Goal: Transaction & Acquisition: Book appointment/travel/reservation

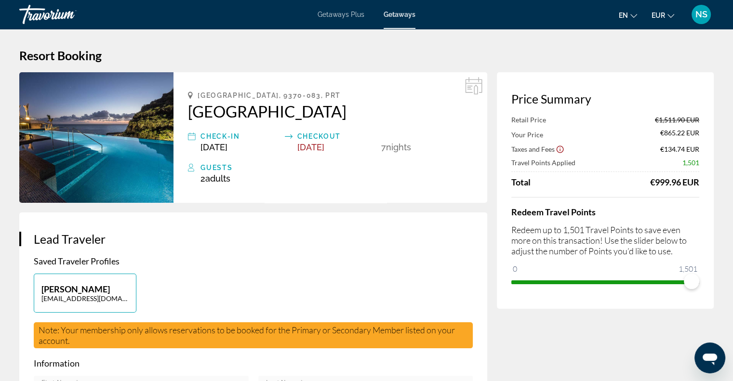
click at [622, 181] on div "Total €999.96 EUR" at bounding box center [605, 182] width 188 height 11
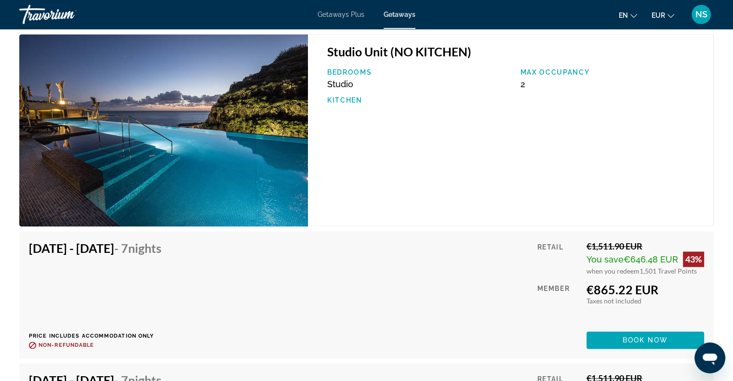
scroll to position [1349, 0]
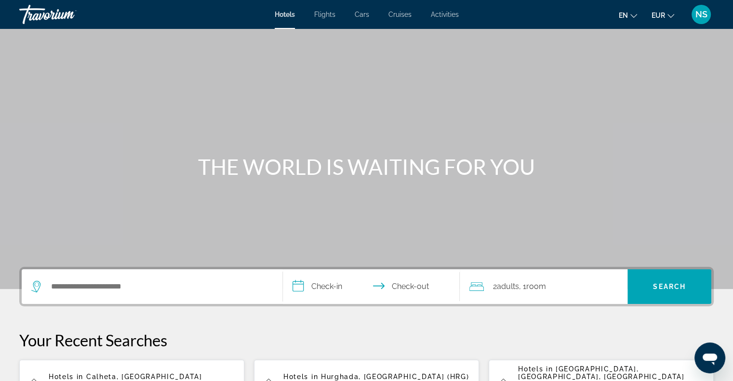
click at [397, 15] on span "Cruises" at bounding box center [399, 15] width 23 height 8
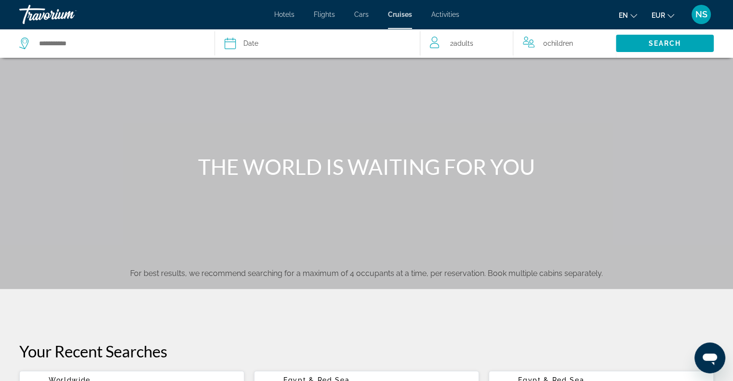
click at [507, 42] on div "2 Adult Adults" at bounding box center [471, 43] width 83 height 13
click at [504, 40] on div "2 Adult Adults" at bounding box center [471, 43] width 83 height 17
click at [491, 36] on div "2 Adult Adults" at bounding box center [471, 43] width 83 height 17
click at [498, 39] on icon "Increment adults" at bounding box center [498, 42] width 9 height 12
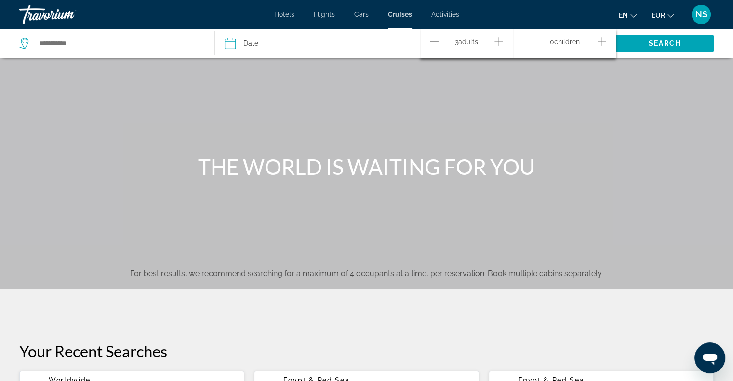
click at [498, 39] on icon "Increment adults" at bounding box center [498, 42] width 9 height 12
click at [651, 39] on span "Search" at bounding box center [665, 43] width 98 height 23
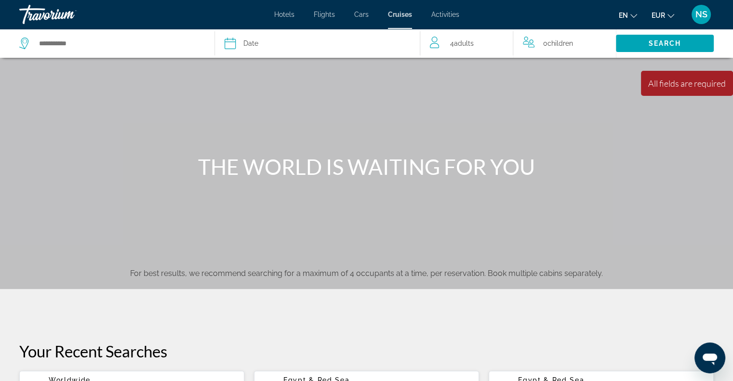
click at [553, 46] on span "Children" at bounding box center [560, 44] width 26 height 8
click at [553, 46] on span "0 Child Children" at bounding box center [565, 43] width 30 height 17
click at [574, 46] on span "0 Child Children" at bounding box center [565, 43] width 30 height 17
click at [576, 41] on span "Children" at bounding box center [567, 42] width 26 height 8
click at [246, 44] on span "Date" at bounding box center [250, 43] width 15 height 13
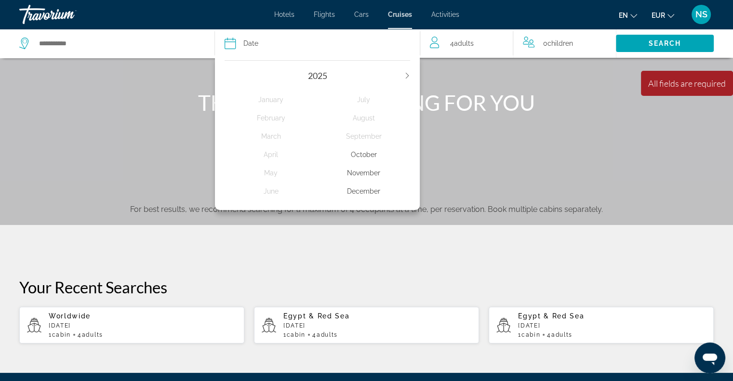
scroll to position [96, 0]
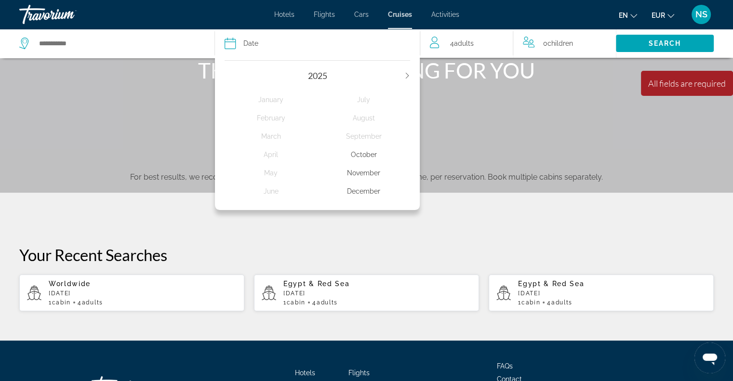
click at [407, 73] on icon "Next year" at bounding box center [407, 76] width 6 height 6
click at [278, 173] on div "May" at bounding box center [271, 172] width 93 height 17
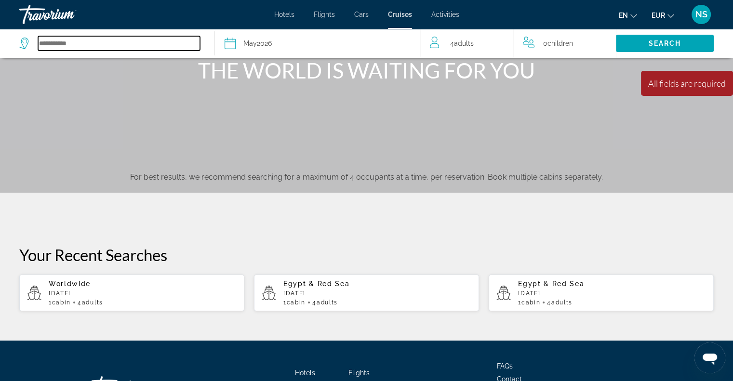
click at [46, 41] on input "Select cruise destination" at bounding box center [119, 43] width 162 height 14
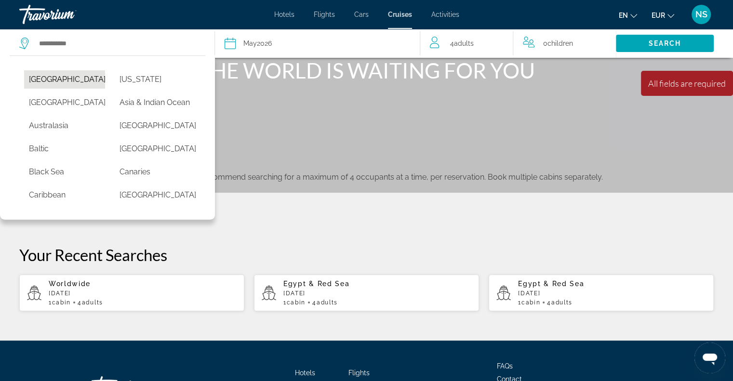
click at [35, 78] on button "[GEOGRAPHIC_DATA]" at bounding box center [64, 79] width 81 height 18
type input "******"
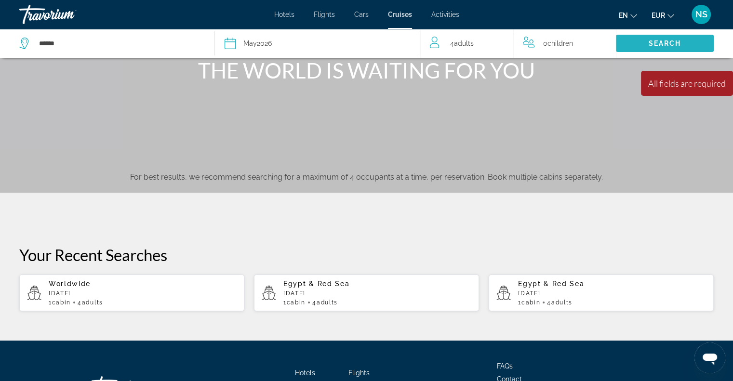
click at [690, 40] on span "Search" at bounding box center [665, 43] width 98 height 23
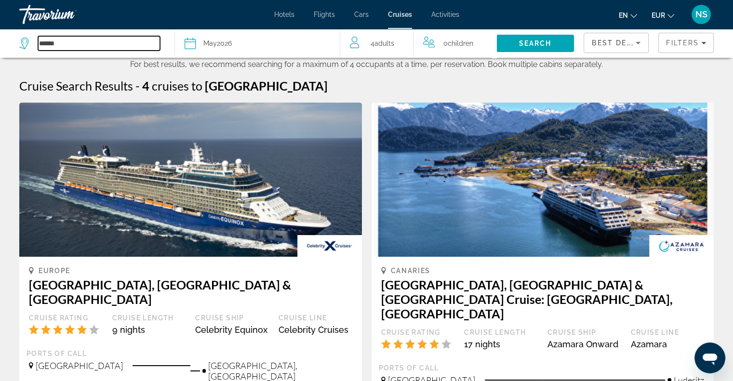
click at [53, 45] on input "******" at bounding box center [99, 43] width 122 height 14
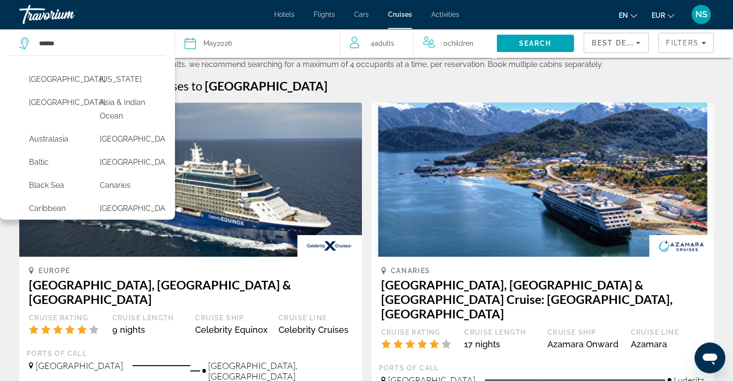
click at [168, 211] on div "[GEOGRAPHIC_DATA] [US_STATE] [GEOGRAPHIC_DATA] [GEOGRAPHIC_DATA] & [GEOGRAPHIC_…" at bounding box center [87, 137] width 175 height 164
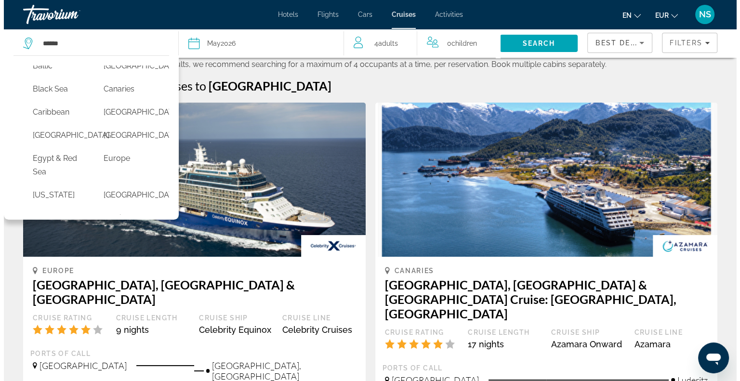
scroll to position [116, 0]
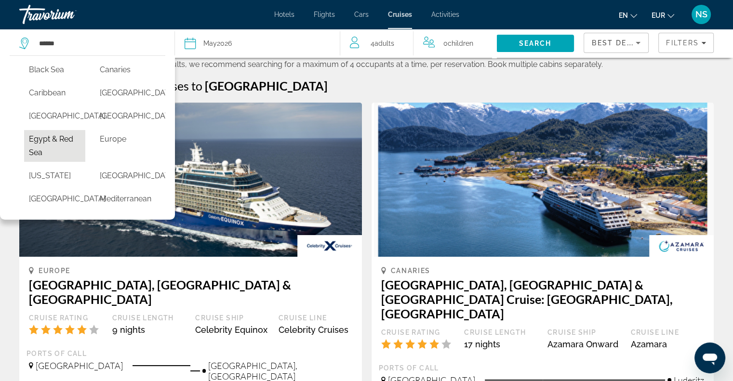
click at [50, 162] on button "Egypt & Red Sea" at bounding box center [54, 146] width 61 height 32
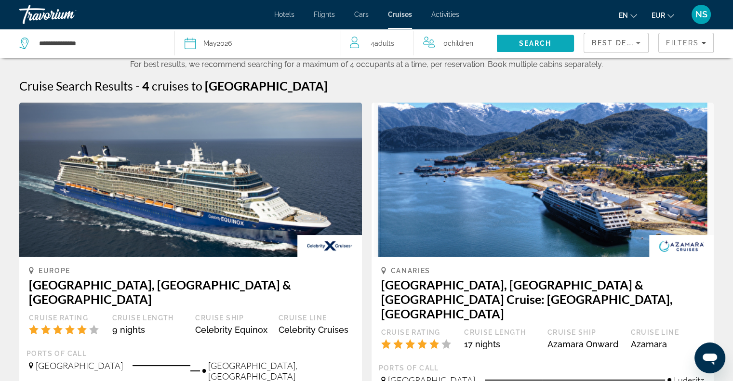
click at [551, 36] on span "Search" at bounding box center [535, 43] width 78 height 23
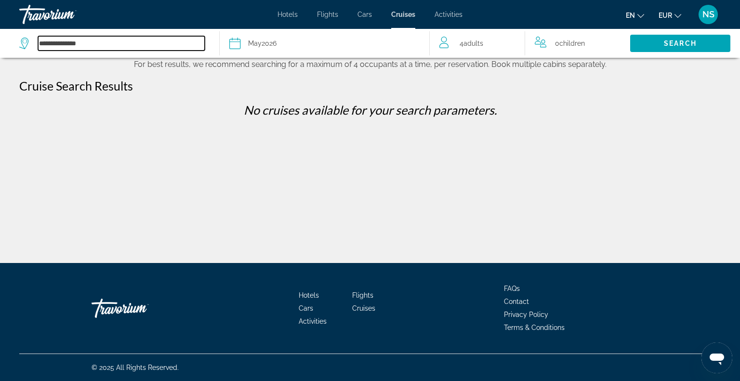
click at [73, 39] on input "**********" at bounding box center [121, 43] width 167 height 14
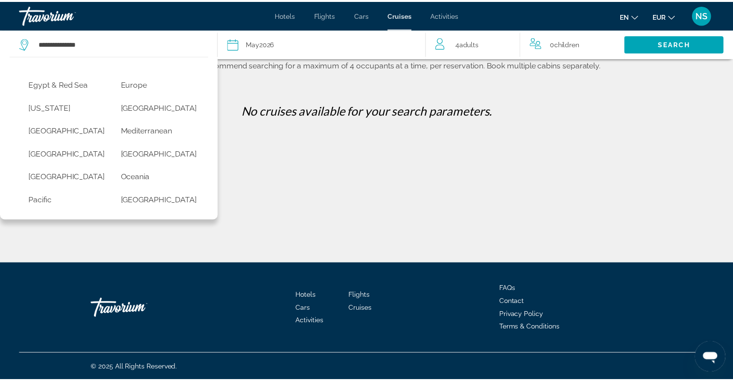
scroll to position [156, 0]
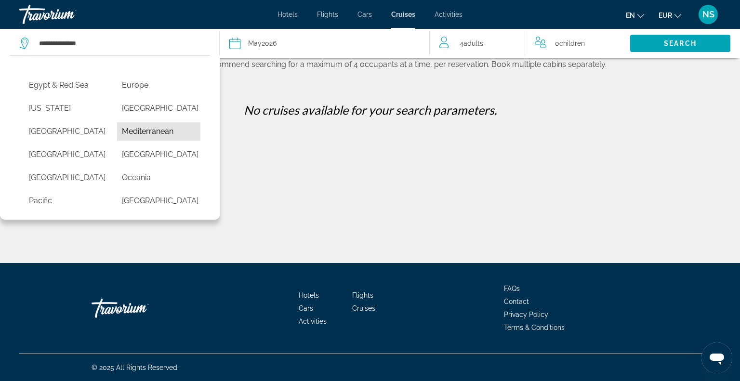
click at [154, 141] on button "Mediterranean" at bounding box center [158, 131] width 83 height 18
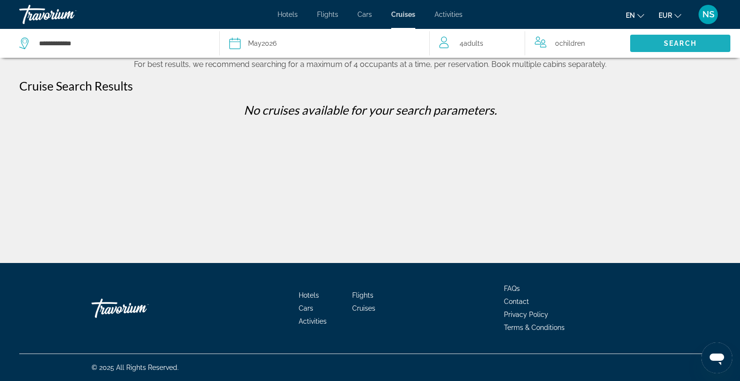
click at [677, 46] on span "Search" at bounding box center [680, 44] width 33 height 8
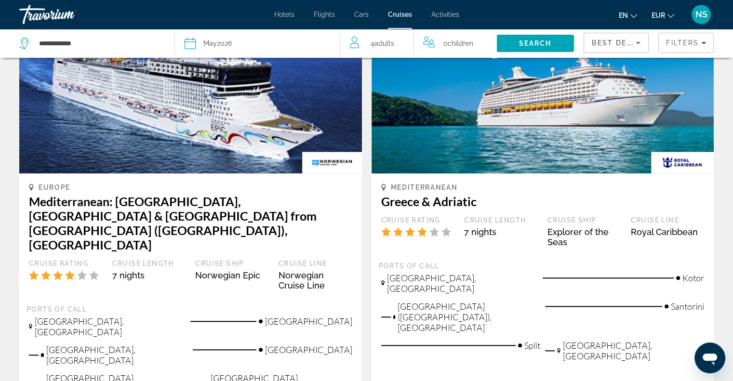
scroll to position [1108, 0]
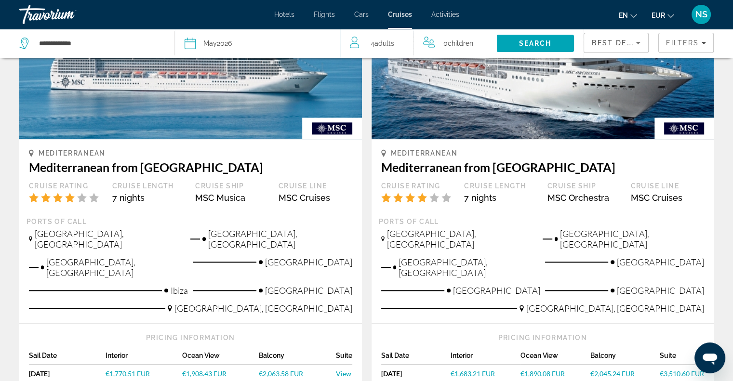
scroll to position [1156, 0]
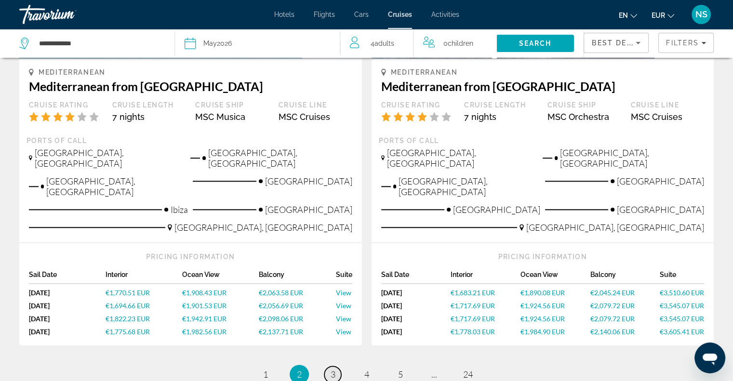
click at [335, 366] on link "page 3" at bounding box center [332, 374] width 17 height 17
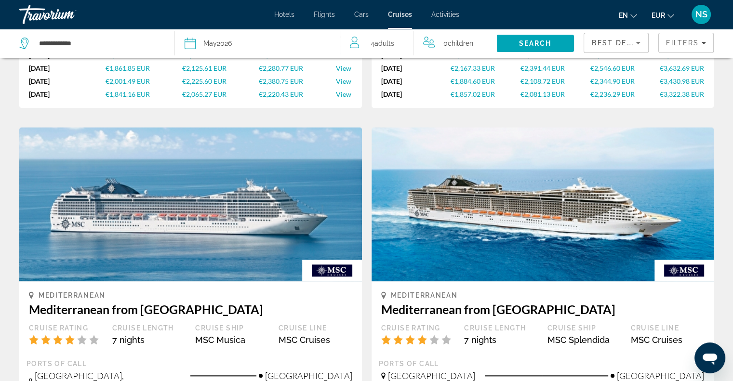
scroll to position [964, 0]
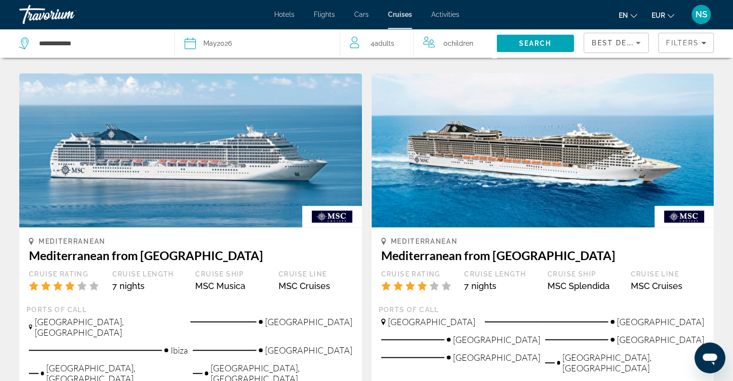
click at [132, 53] on div "**********" at bounding box center [92, 43] width 146 height 29
click at [88, 46] on input "**********" at bounding box center [99, 43] width 122 height 14
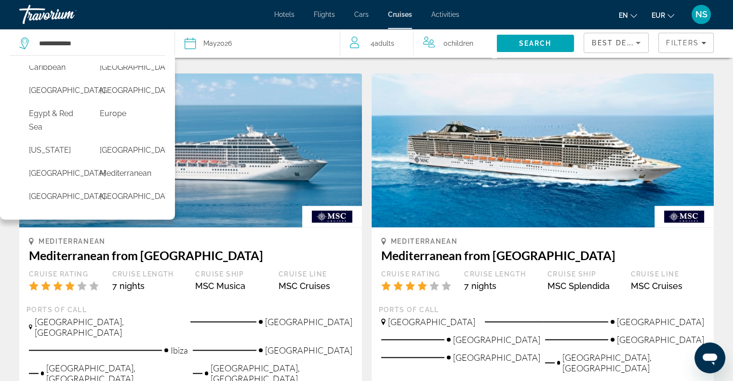
scroll to position [149, 0]
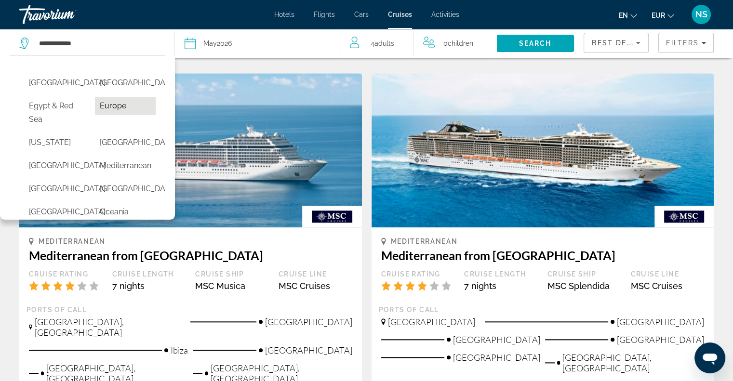
click at [127, 115] on button "Europe" at bounding box center [125, 106] width 61 height 18
type input "******"
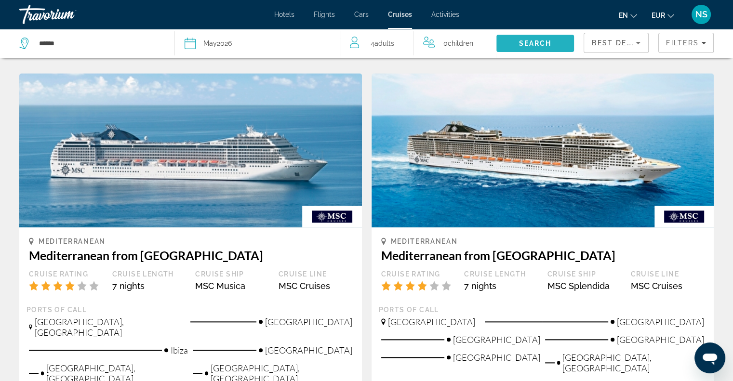
click at [541, 44] on span "Search" at bounding box center [535, 44] width 33 height 8
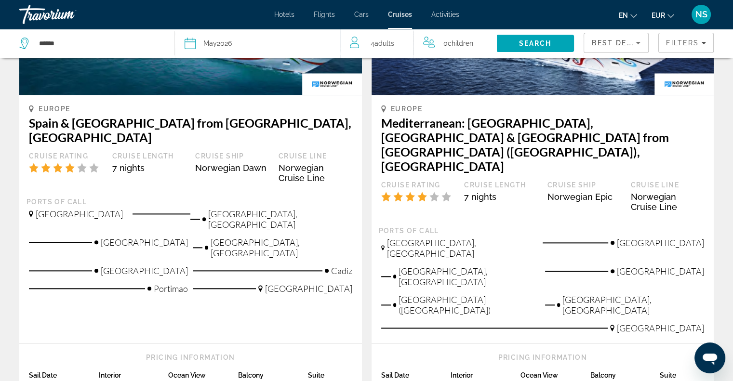
scroll to position [1129, 0]
